Goal: Transaction & Acquisition: Purchase product/service

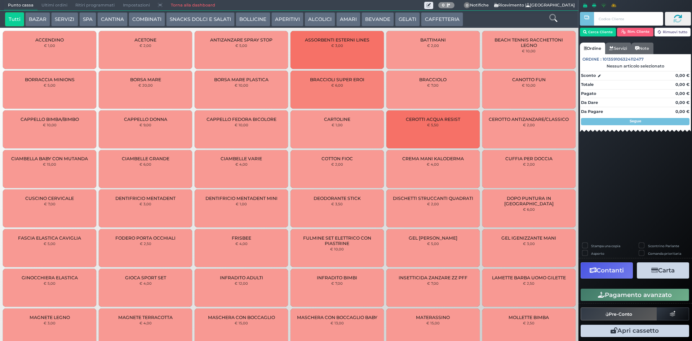
click at [373, 19] on button "BEVANDE" at bounding box center [377, 19] width 32 height 14
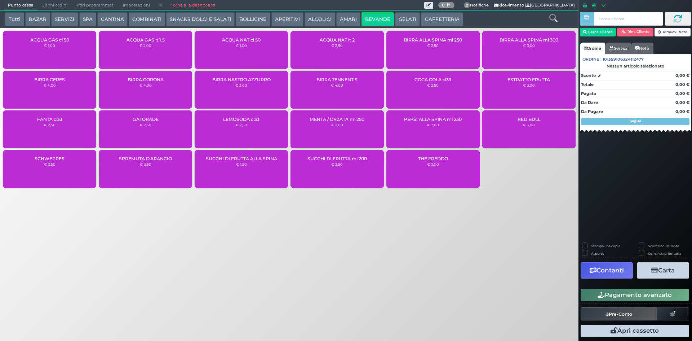
click at [357, 45] on div "ACQUA NAT lt 2 € 2,50" at bounding box center [336, 50] width 93 height 38
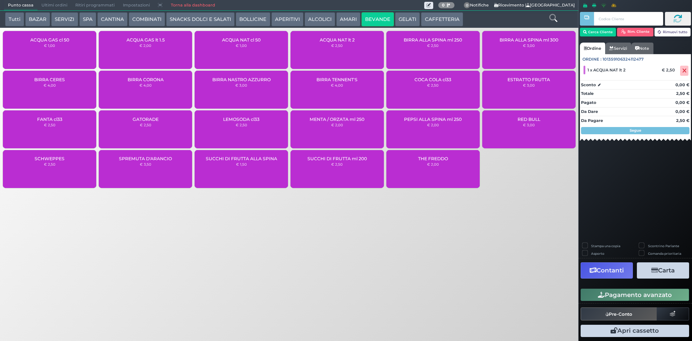
click at [357, 45] on div "ACQUA NAT lt 2 € 2,50" at bounding box center [336, 50] width 93 height 38
click at [237, 46] on small "€ 1,00" at bounding box center [241, 45] width 11 height 4
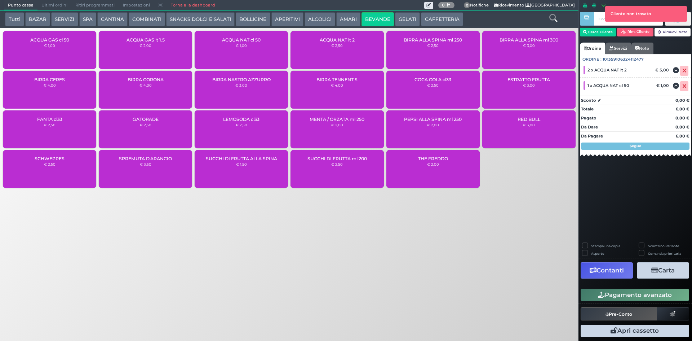
click at [632, 296] on button "Pagamento avanzato" at bounding box center [635, 294] width 108 height 12
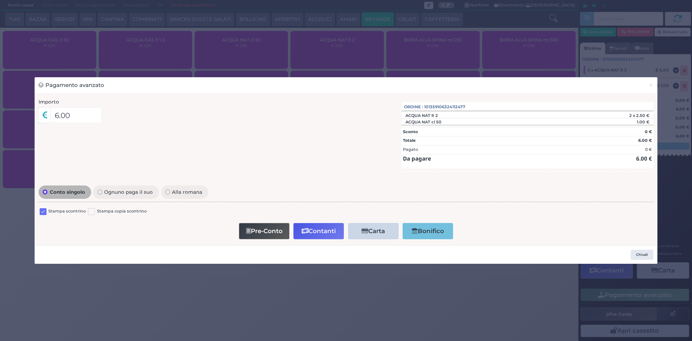
click at [43, 213] on label at bounding box center [43, 211] width 7 height 7
click at [0, 0] on input "checkbox" at bounding box center [0, 0] width 0 height 0
click at [325, 232] on button "Contanti" at bounding box center [318, 231] width 50 height 16
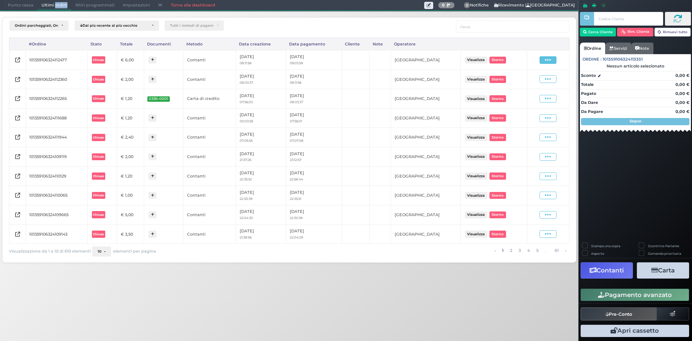
click at [545, 57] on span at bounding box center [547, 60] width 17 height 8
click at [541, 77] on span "Ristampa Pre-Conto" at bounding box center [531, 81] width 30 height 12
click at [18, 5] on span "Punto cassa" at bounding box center [21, 5] width 34 height 10
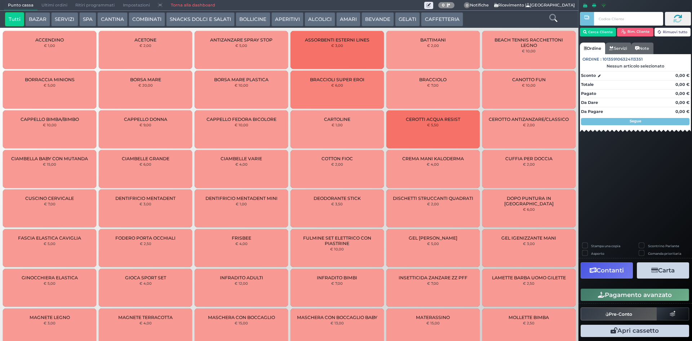
click at [14, 5] on span "Punto cassa" at bounding box center [21, 5] width 34 height 10
click at [69, 20] on button "SERVIZI" at bounding box center [64, 19] width 27 height 14
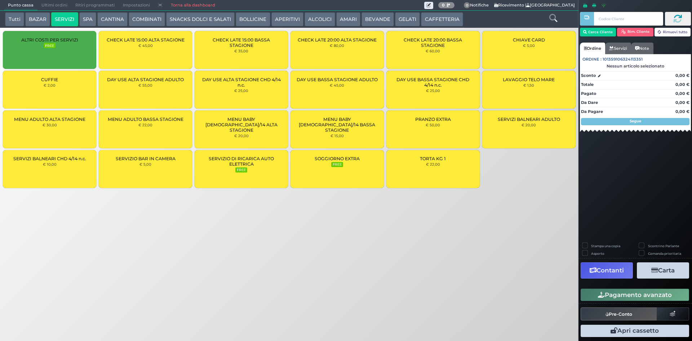
click at [83, 18] on button "SPA" at bounding box center [87, 19] width 17 height 14
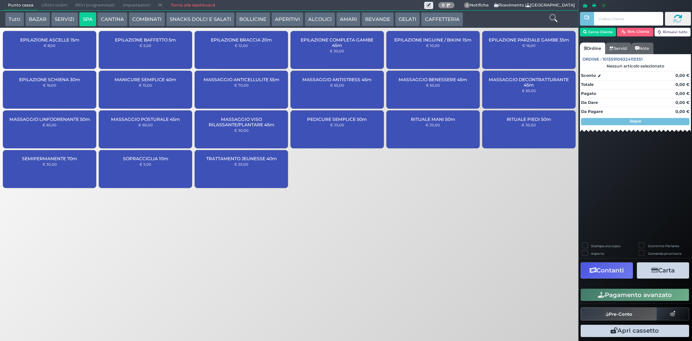
click at [57, 166] on div "SEMIPERMANENTE 70m € 30,00" at bounding box center [49, 169] width 93 height 38
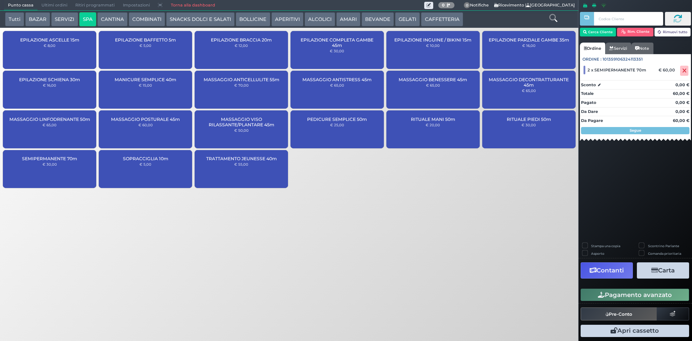
click at [645, 293] on button "Pagamento avanzato" at bounding box center [635, 294] width 108 height 12
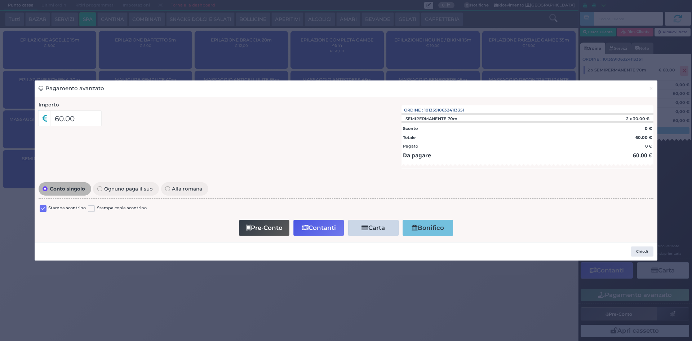
click at [40, 207] on label at bounding box center [43, 208] width 7 height 7
click at [0, 0] on input "checkbox" at bounding box center [0, 0] width 0 height 0
click at [251, 225] on button "Pre-Conto" at bounding box center [264, 227] width 50 height 16
click at [648, 86] on button "×" at bounding box center [651, 88] width 13 height 16
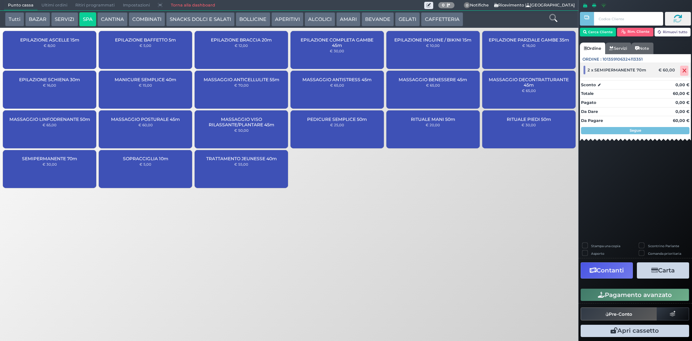
click at [682, 71] on icon at bounding box center [684, 71] width 4 height 0
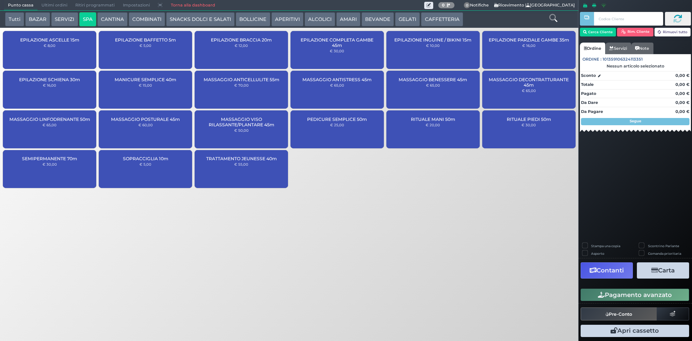
drag, startPoint x: 379, startPoint y: 15, endPoint x: 375, endPoint y: 14, distance: 4.0
click at [378, 15] on button "BEVANDE" at bounding box center [377, 19] width 32 height 14
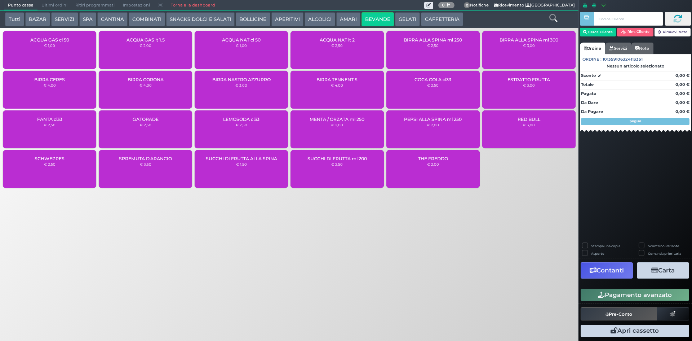
click at [246, 48] on div "ACQUA NAT cl 50 € 1,00" at bounding box center [241, 50] width 93 height 38
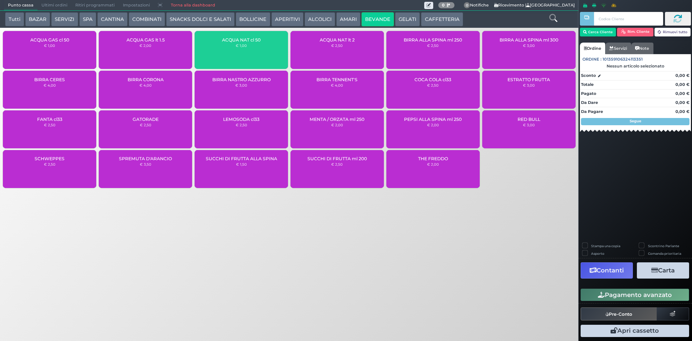
click at [246, 48] on div "ACQUA NAT cl 50 € 1,00" at bounding box center [241, 50] width 93 height 38
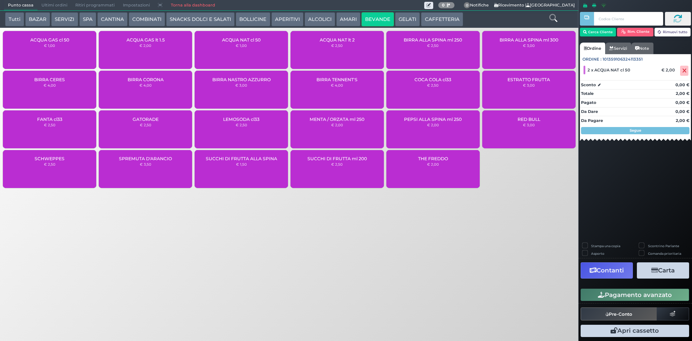
click at [592, 289] on button "Pagamento avanzato" at bounding box center [635, 294] width 108 height 12
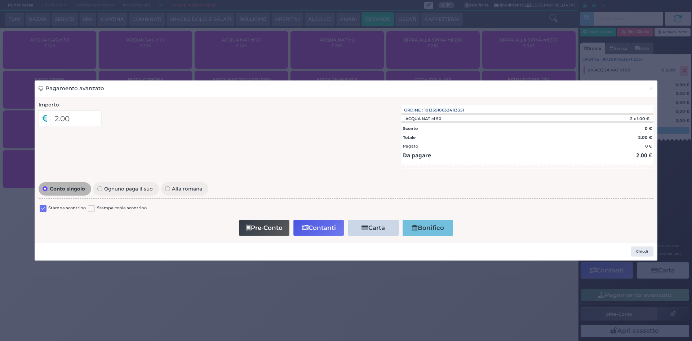
click at [44, 208] on label at bounding box center [43, 208] width 7 height 7
click at [0, 0] on input "checkbox" at bounding box center [0, 0] width 0 height 0
drag, startPoint x: 305, startPoint y: 227, endPoint x: 231, endPoint y: 180, distance: 87.1
click at [231, 180] on div "Conto singolo Ognuno paga il suo Alla romana Stampa scontrino Stampa copia scon…" at bounding box center [346, 209] width 622 height 58
click at [271, 224] on button "Pre-Conto" at bounding box center [264, 227] width 50 height 16
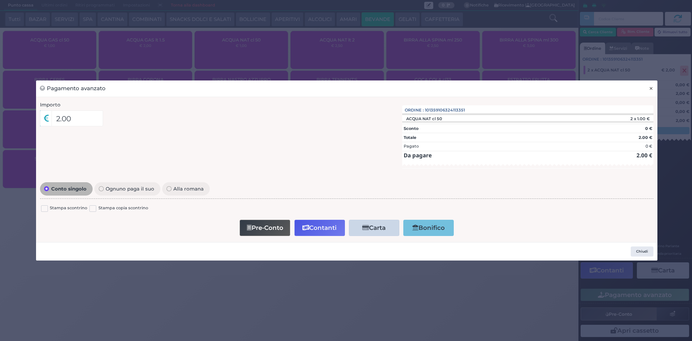
click at [650, 89] on span "×" at bounding box center [651, 88] width 5 height 8
